Goal: Browse casually

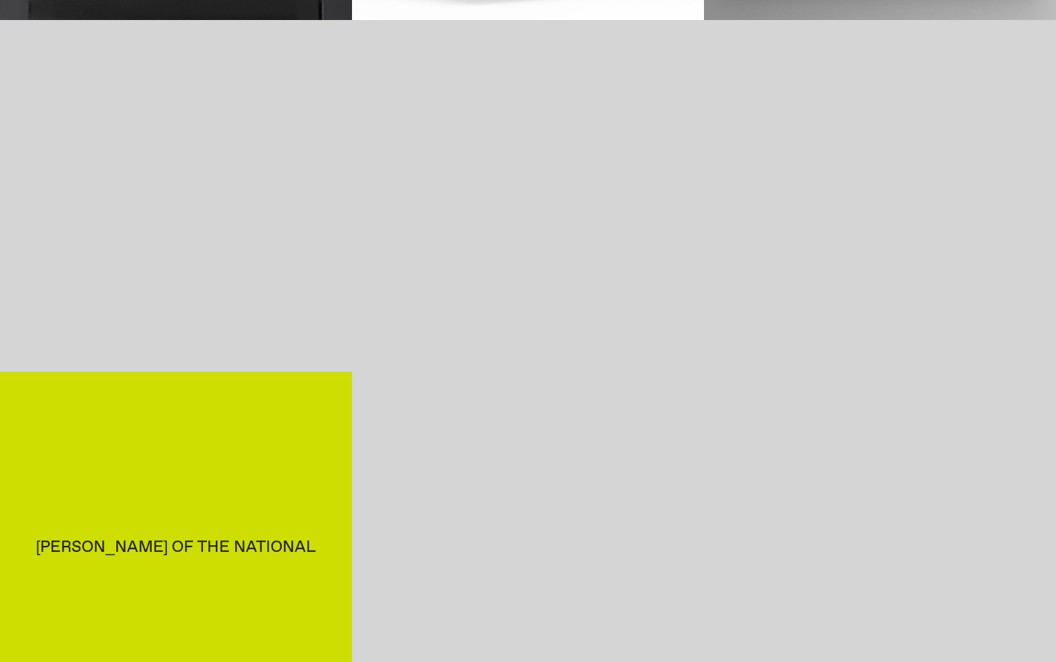
scroll to position [1042, 0]
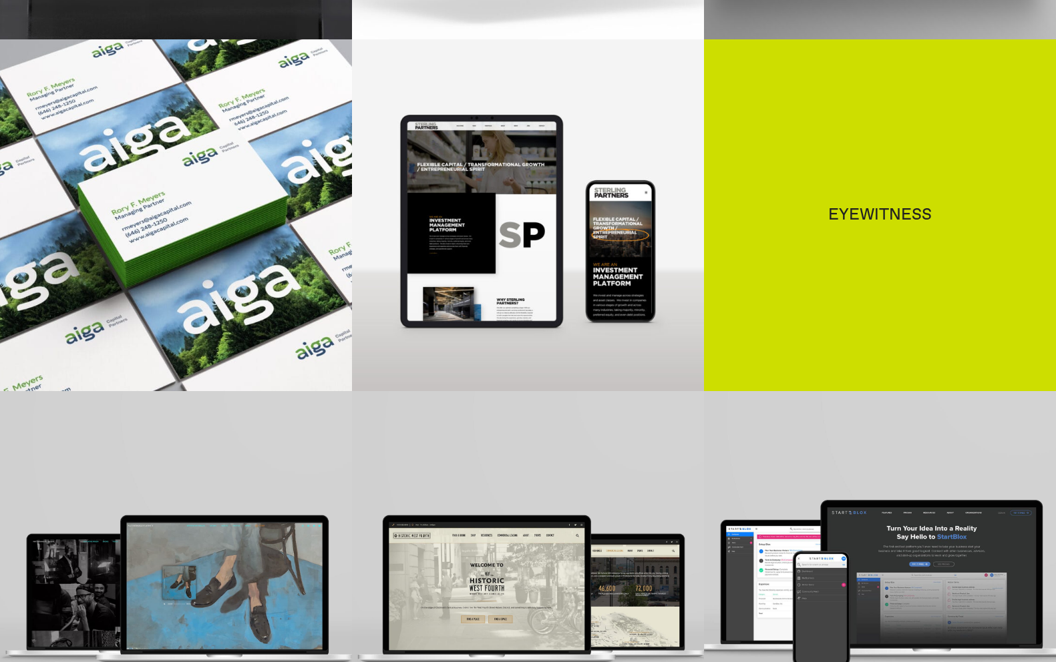
click at [903, 296] on div "Eyewitness" at bounding box center [880, 215] width 352 height 352
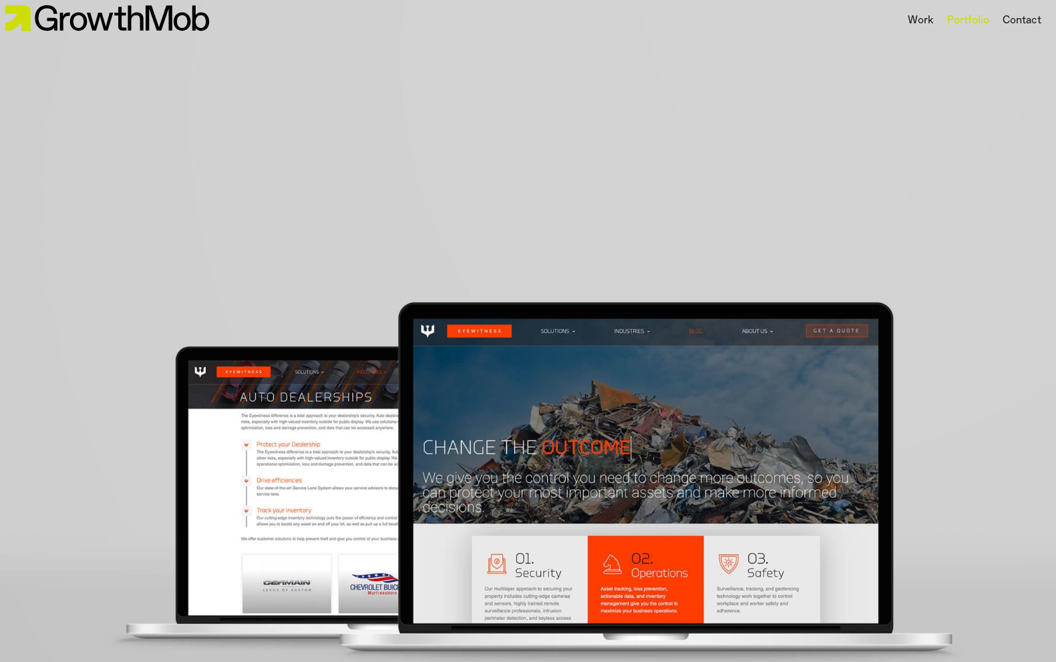
click at [959, 15] on div "Portfolio" at bounding box center [968, 21] width 42 height 16
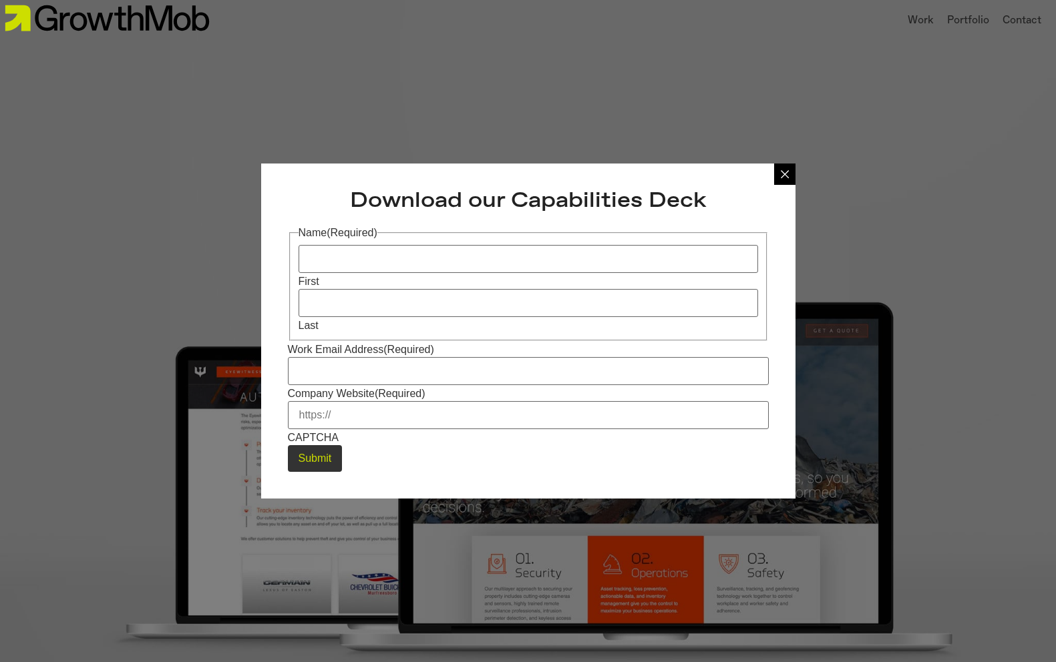
click at [784, 180] on div at bounding box center [784, 174] width 21 height 21
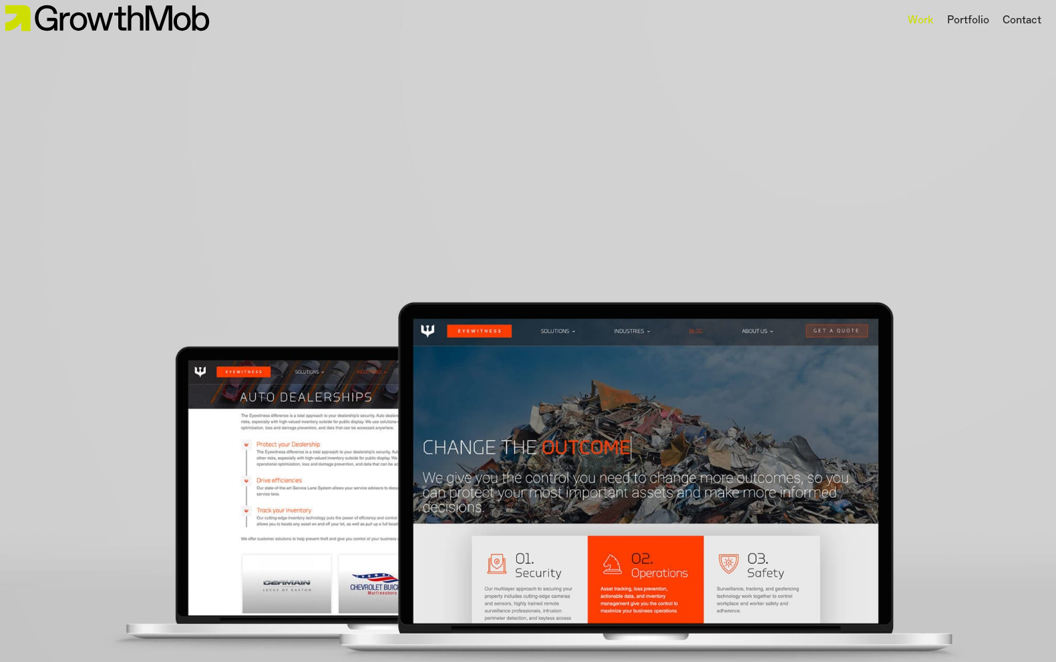
click at [927, 25] on div "Work" at bounding box center [920, 21] width 26 height 16
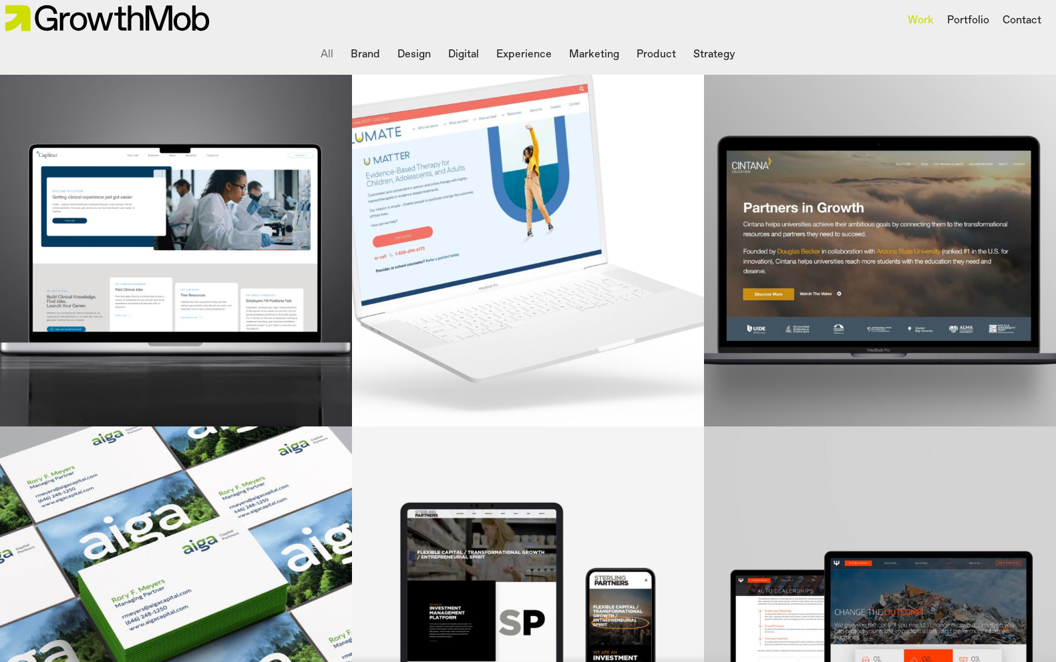
click at [357, 53] on li "Brand" at bounding box center [365, 54] width 40 height 27
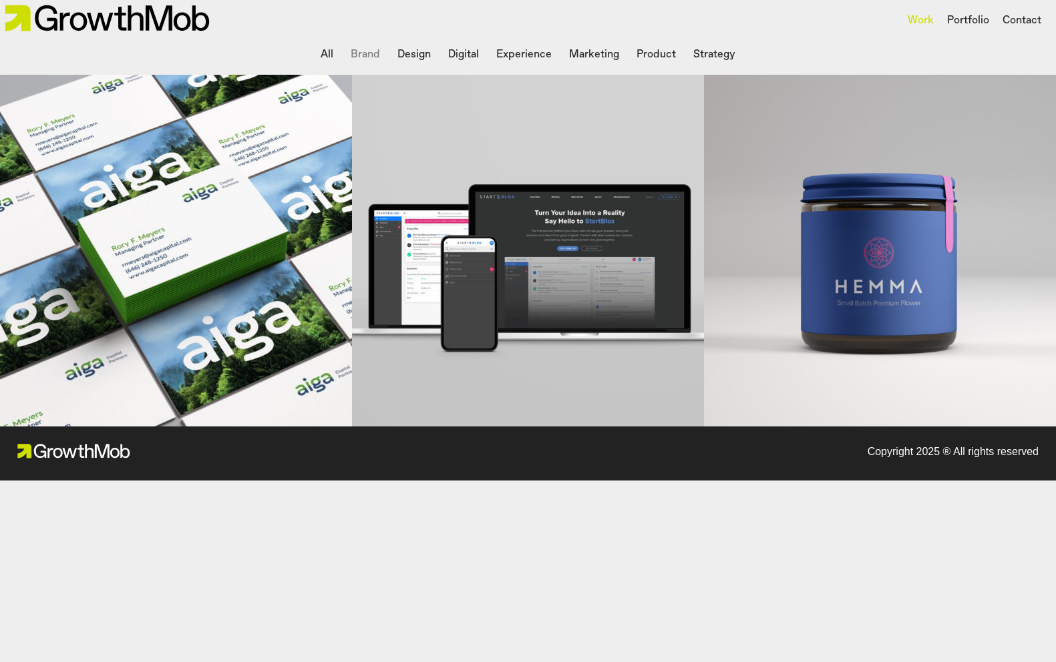
click at [421, 48] on li "Design" at bounding box center [414, 54] width 44 height 27
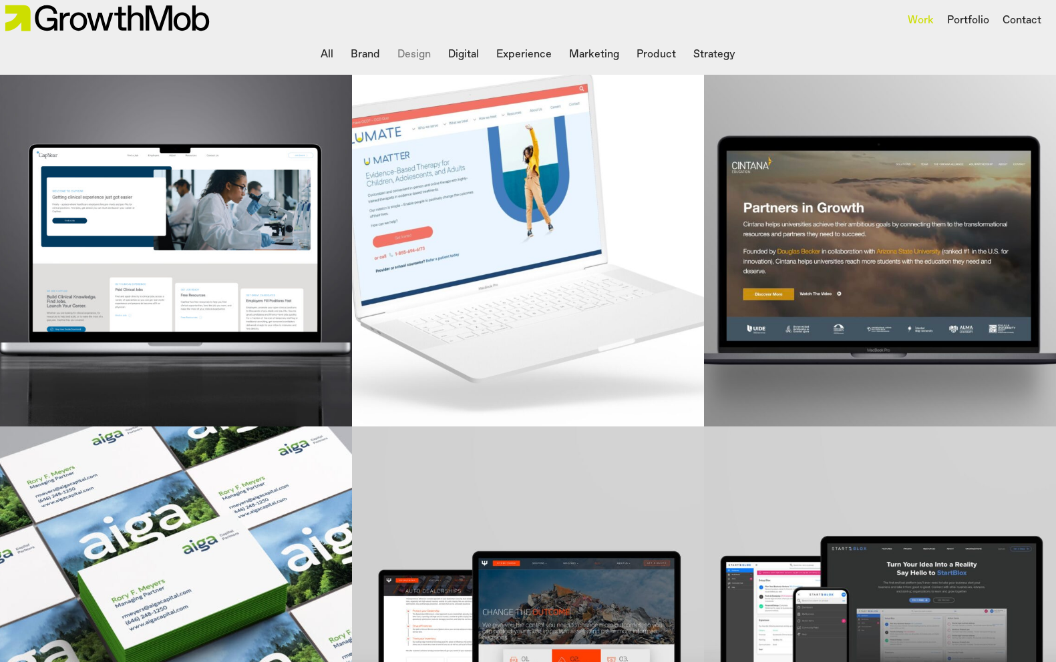
click at [471, 43] on li "Digital" at bounding box center [463, 54] width 41 height 27
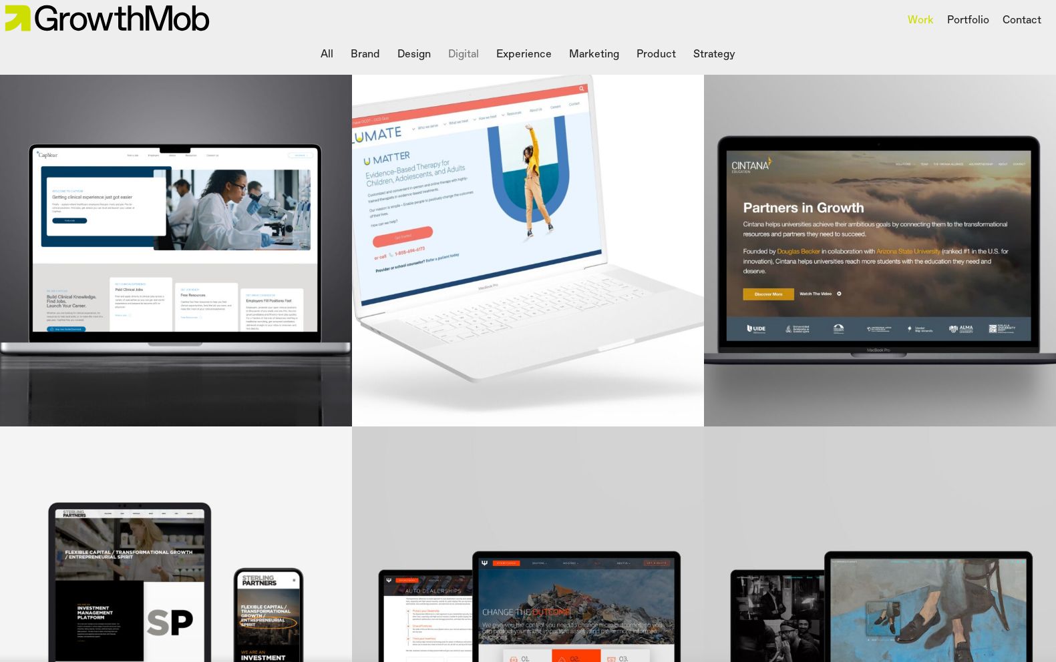
click at [528, 47] on li "Experience" at bounding box center [524, 54] width 66 height 27
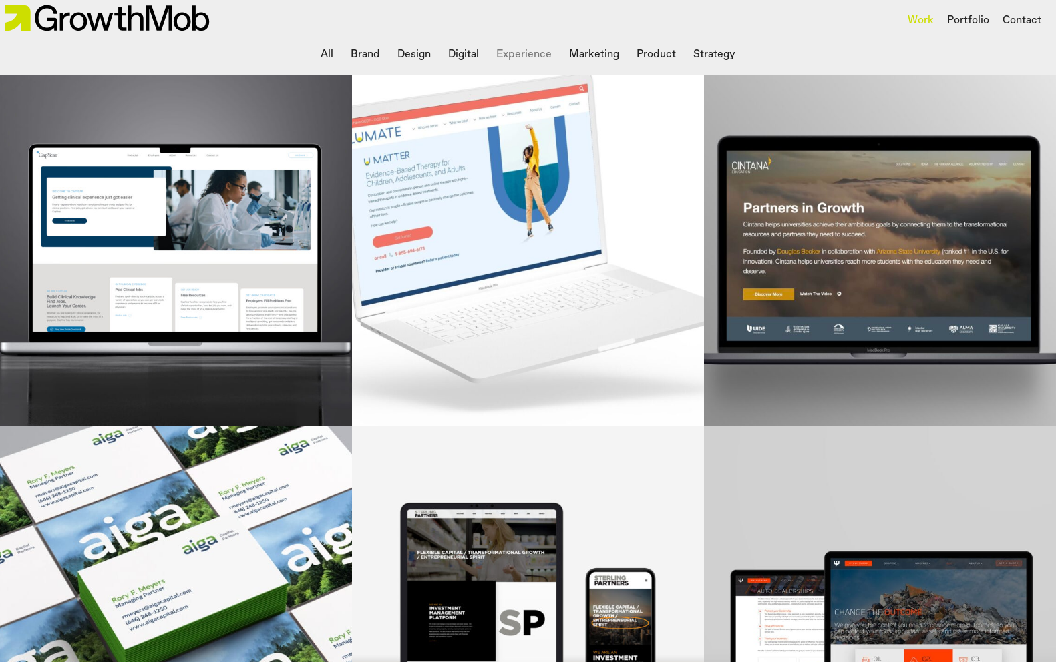
click at [594, 48] on li "Marketing" at bounding box center [593, 54] width 61 height 27
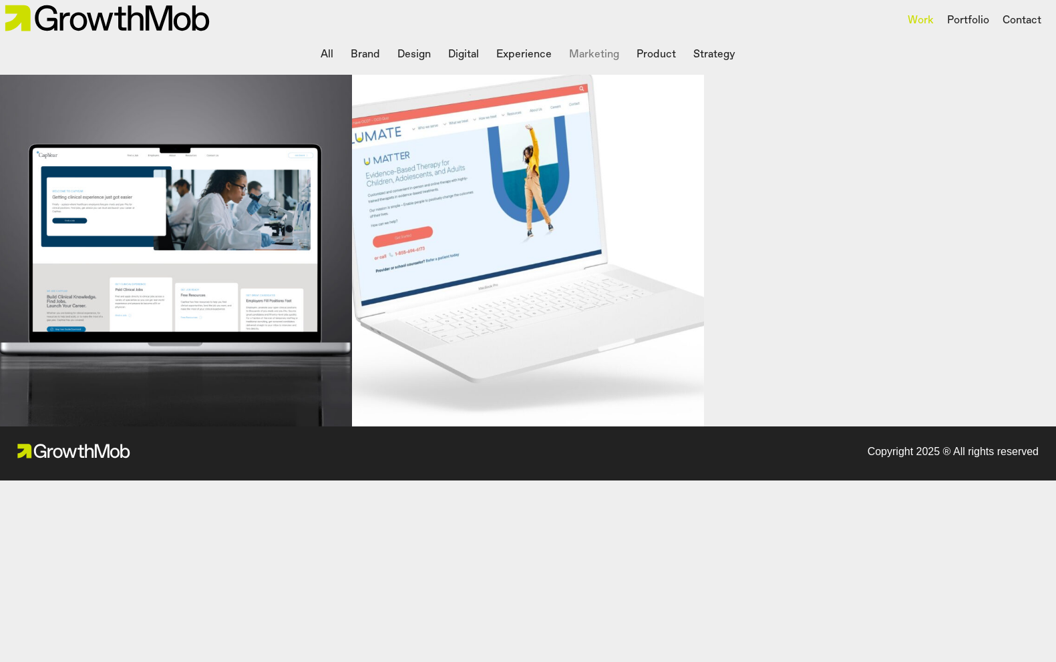
click at [639, 46] on li "Product" at bounding box center [656, 54] width 50 height 27
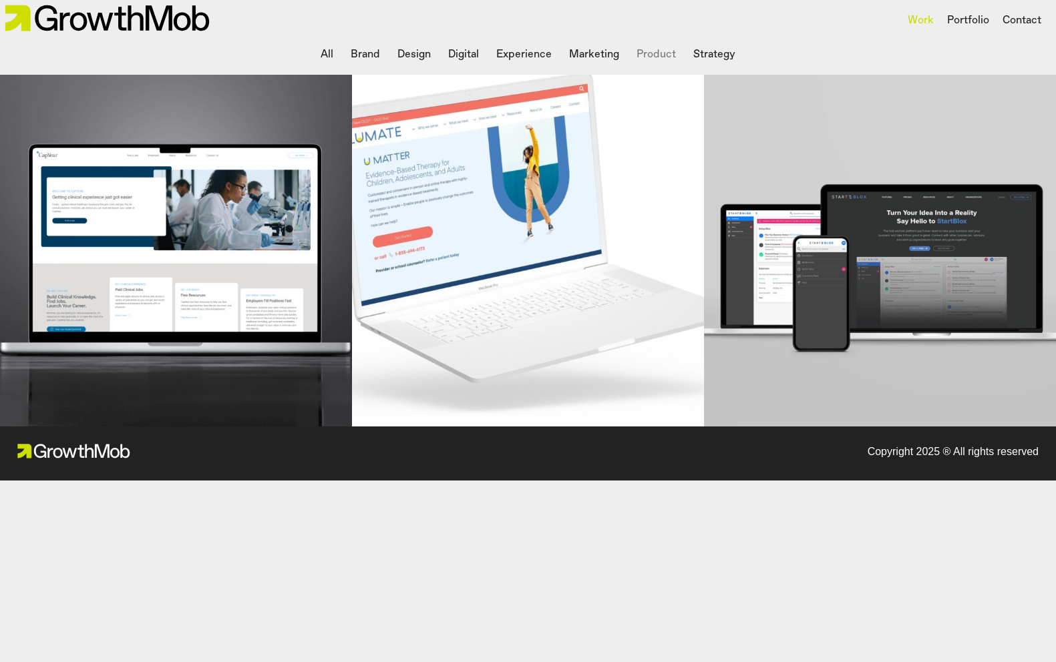
click at [586, 51] on li "Marketing" at bounding box center [593, 54] width 61 height 27
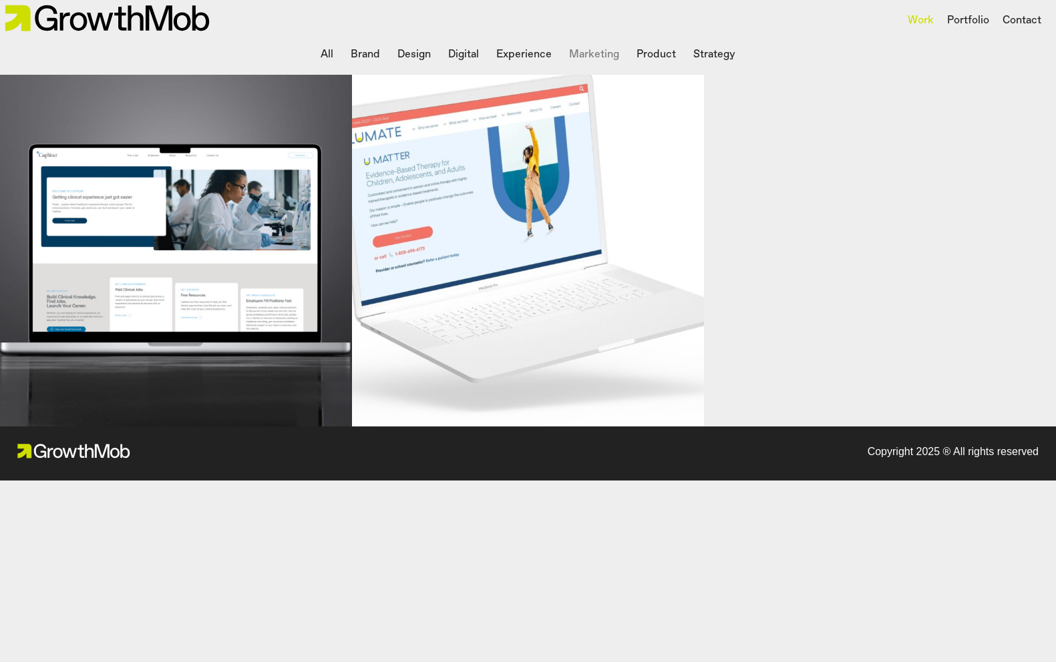
click at [722, 60] on li "Strategy" at bounding box center [714, 54] width 53 height 27
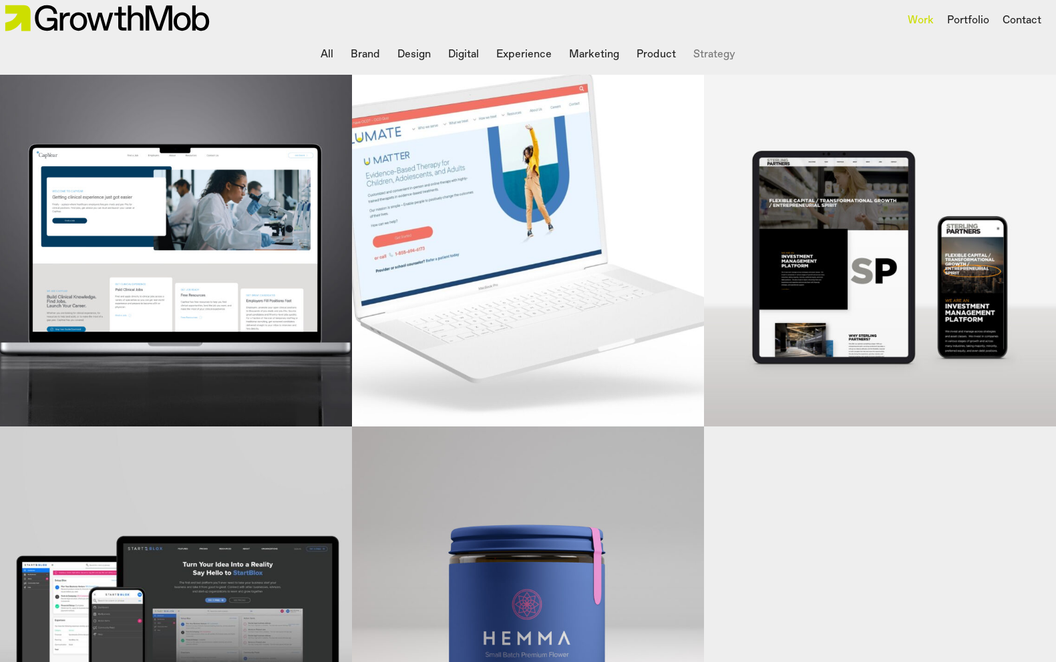
click at [326, 54] on li "All" at bounding box center [326, 54] width 23 height 27
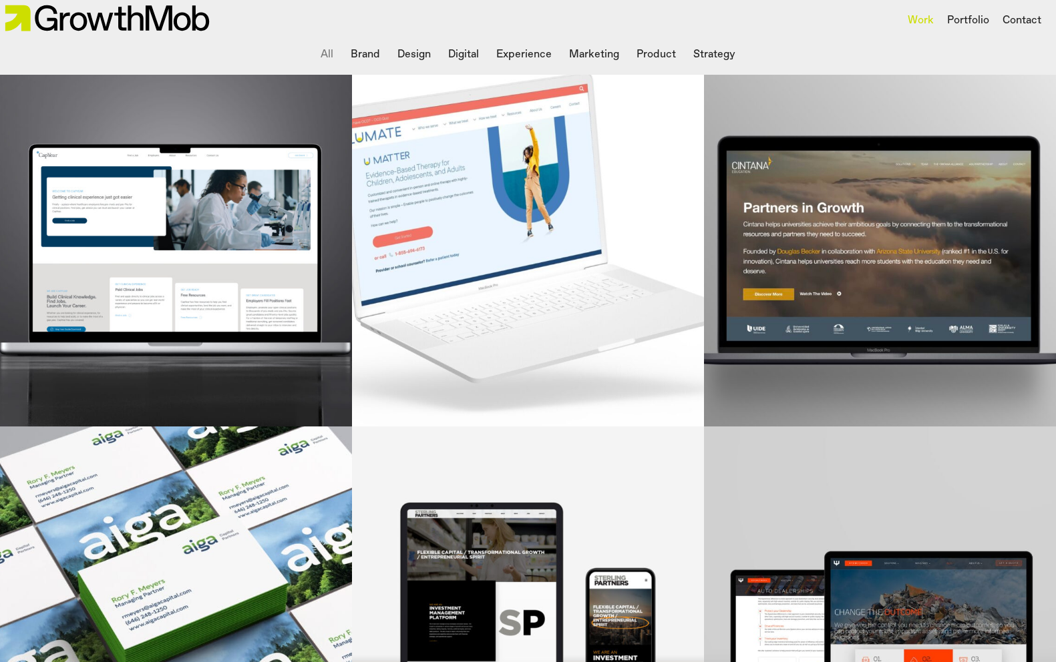
click at [124, 28] on img at bounding box center [107, 18] width 214 height 37
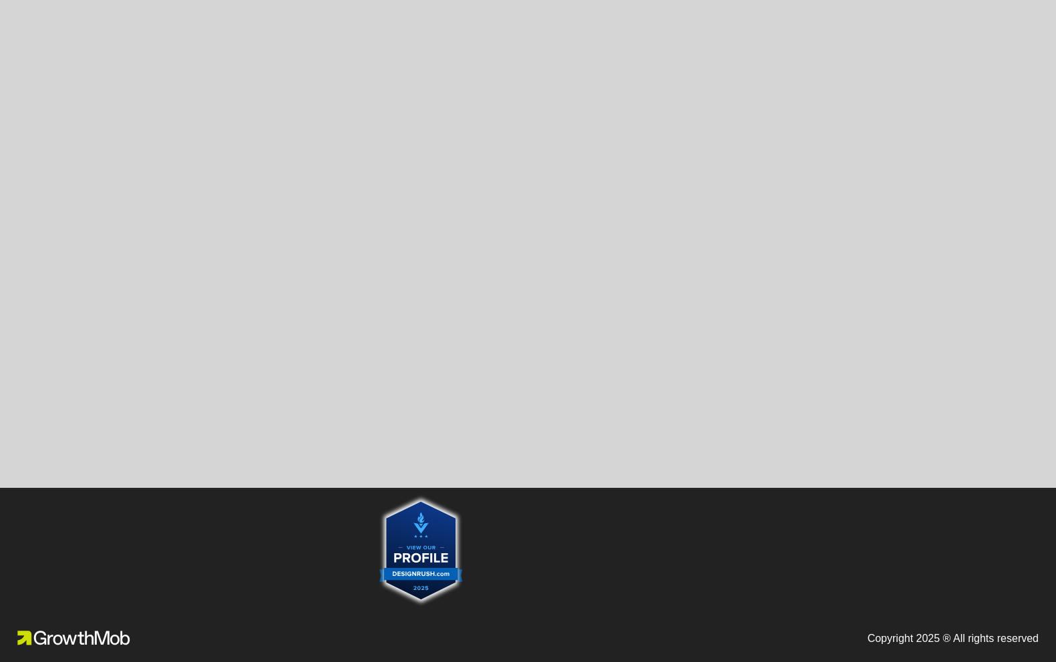
scroll to position [1299, 0]
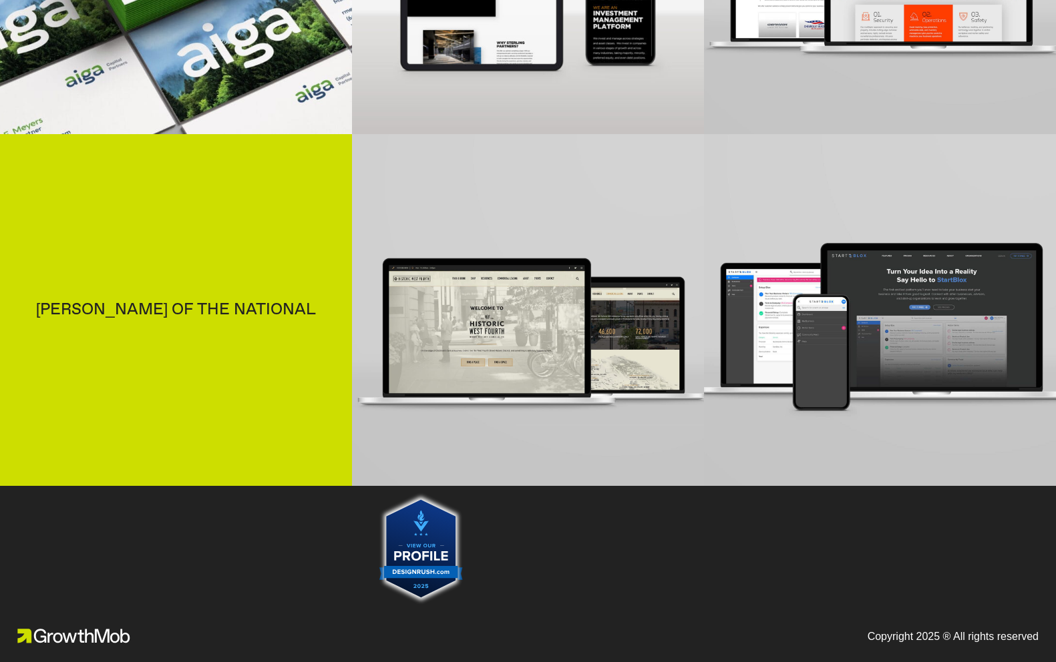
click at [278, 344] on div "[PERSON_NAME] of The National" at bounding box center [176, 310] width 352 height 352
click at [258, 324] on div "[PERSON_NAME] of The National" at bounding box center [176, 310] width 352 height 352
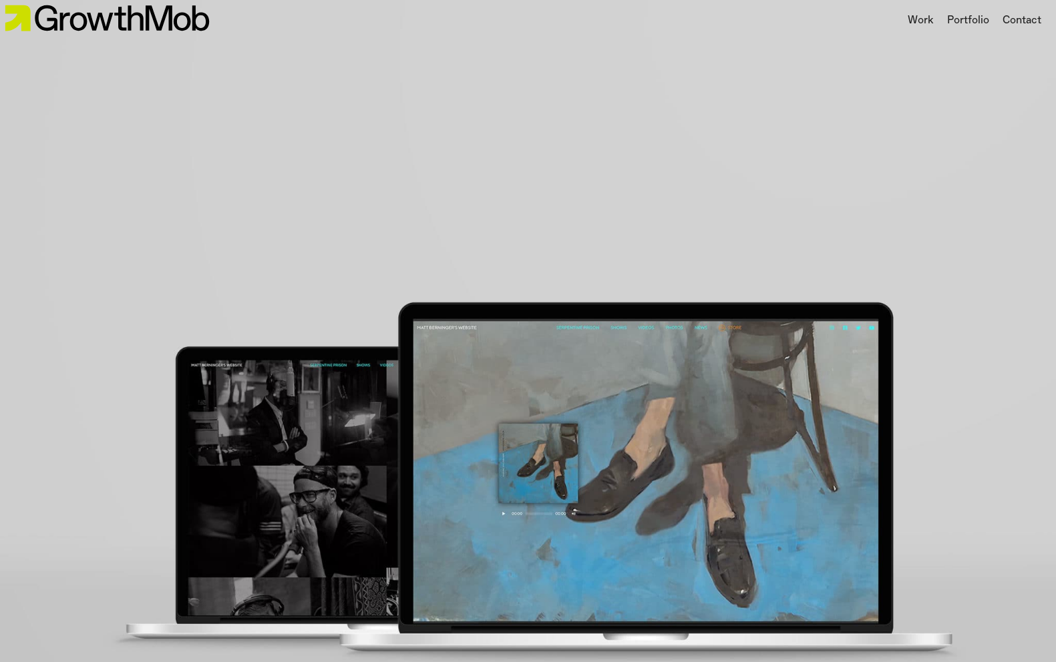
click at [47, 25] on img at bounding box center [107, 18] width 214 height 37
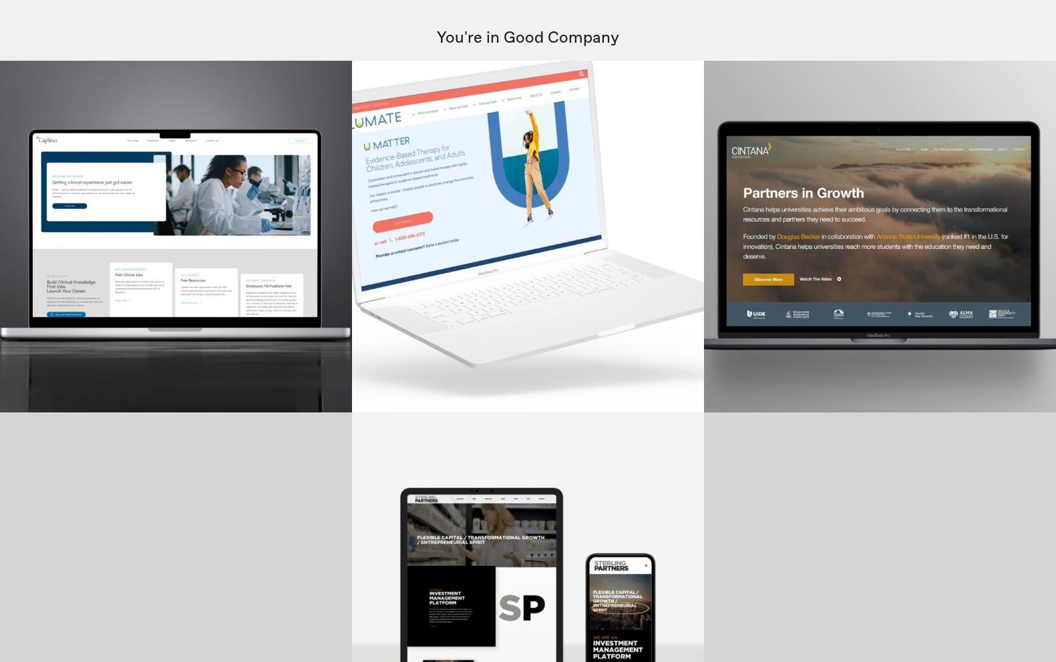
scroll to position [1300, 0]
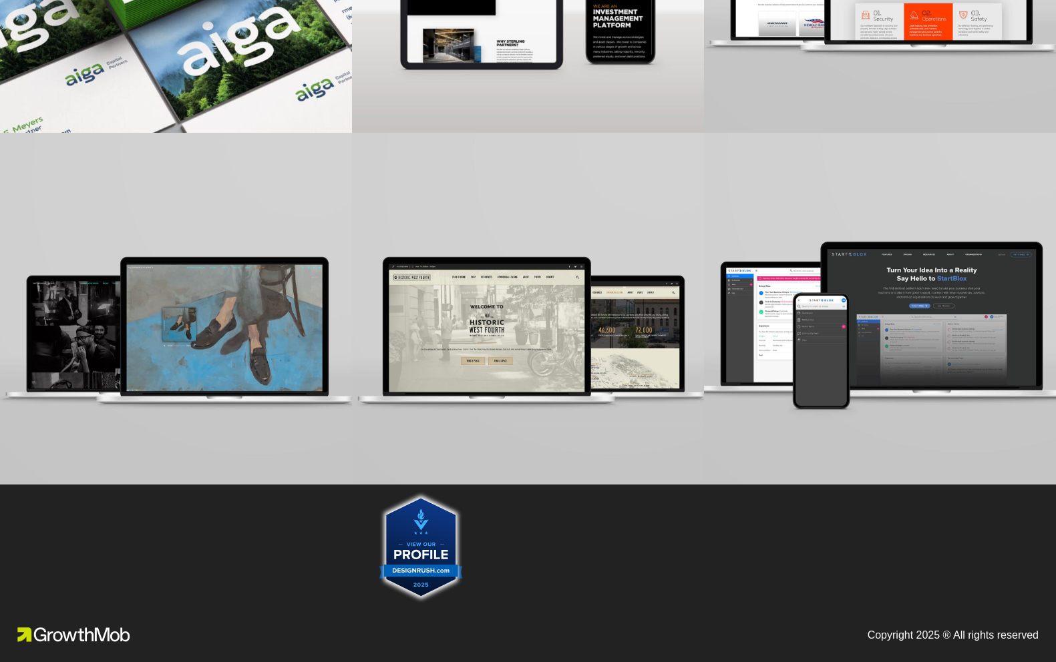
click at [421, 563] on img at bounding box center [420, 547] width 83 height 112
